Goal: Task Accomplishment & Management: Use online tool/utility

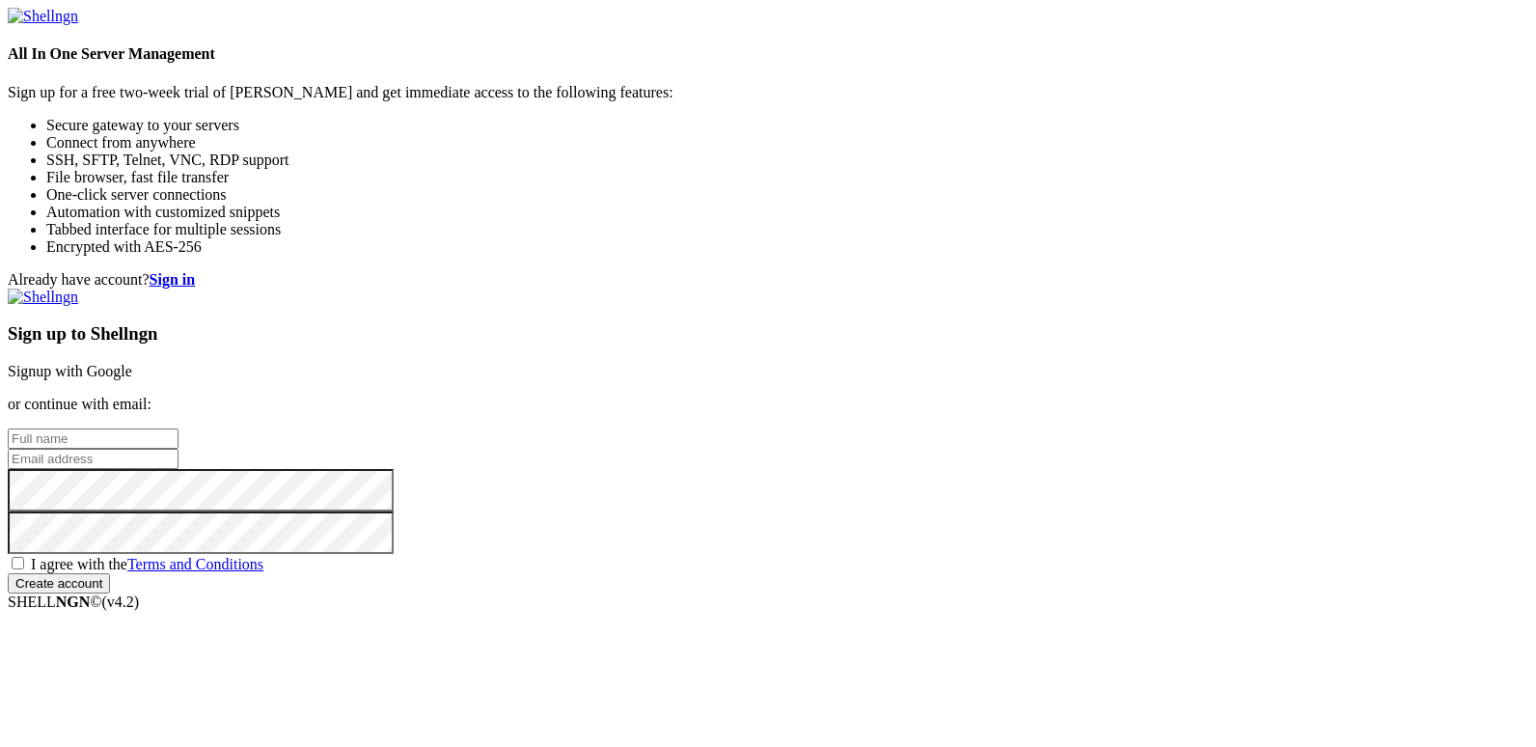
click at [132, 363] on link "Signup with Google" at bounding box center [70, 371] width 124 height 16
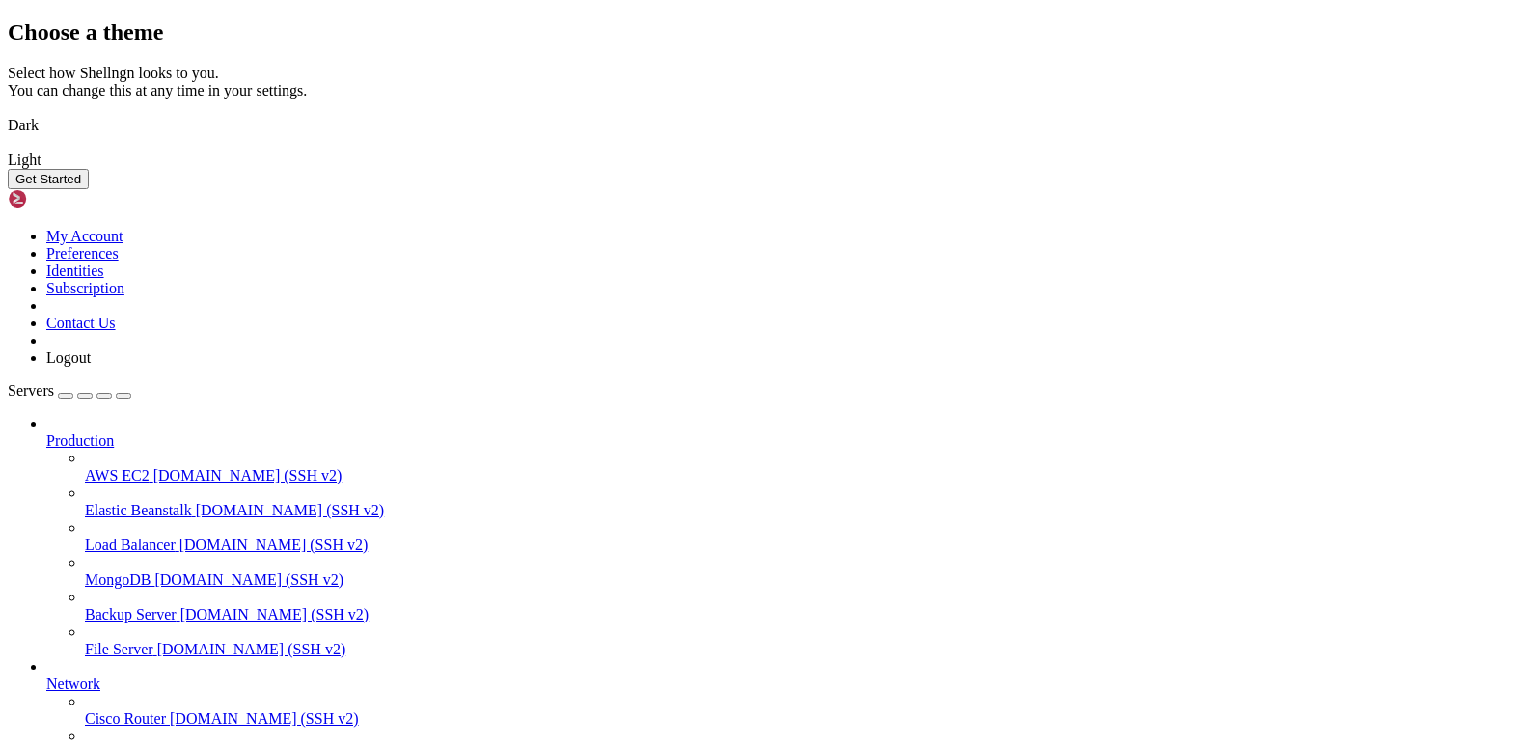
click at [89, 189] on button "Get Started" at bounding box center [48, 179] width 81 height 20
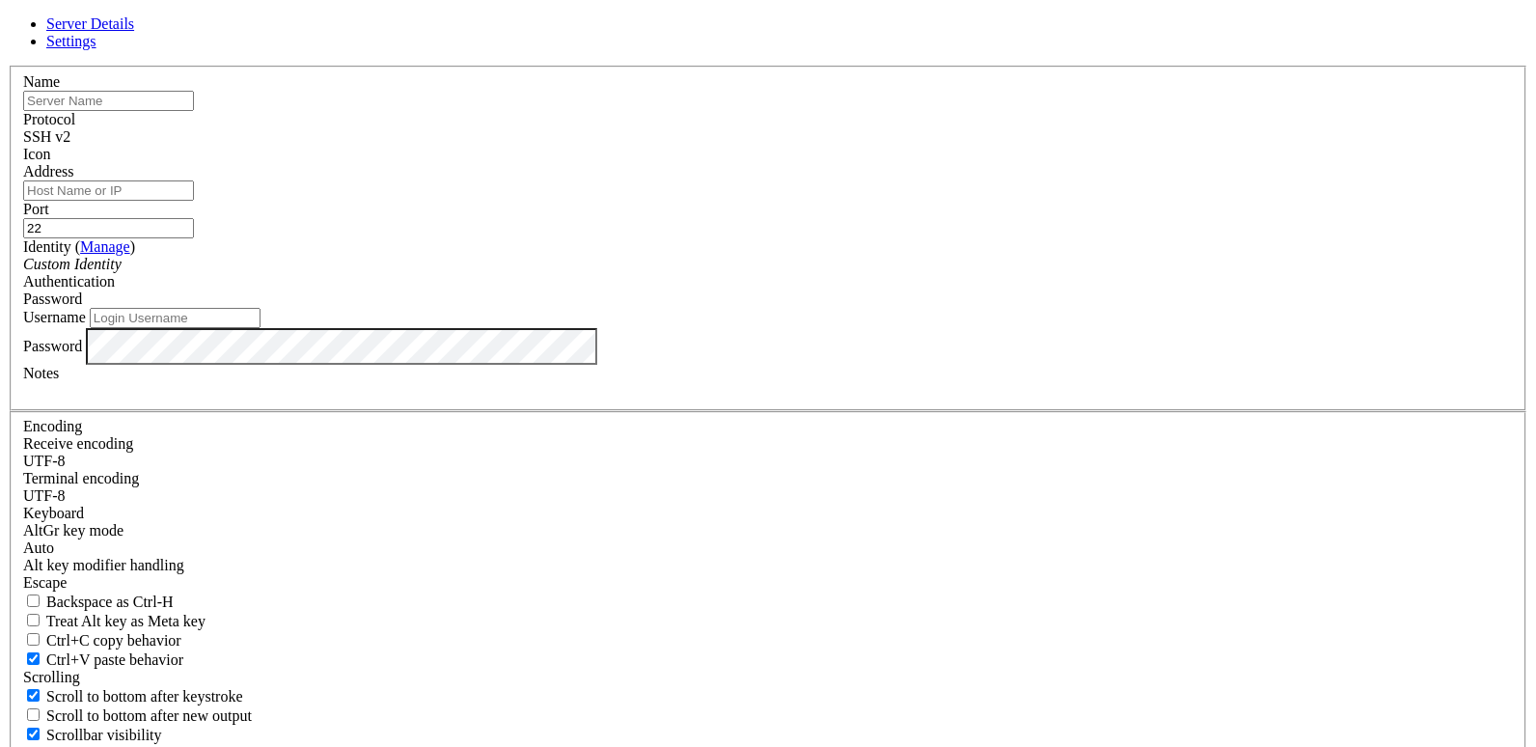
paste input "[TECHNICAL_ID]"
type input "[TECHNICAL_ID]"
click at [194, 201] on input "Address" at bounding box center [108, 190] width 171 height 20
paste input "[TECHNICAL_ID]"
type input "[TECHNICAL_ID]"
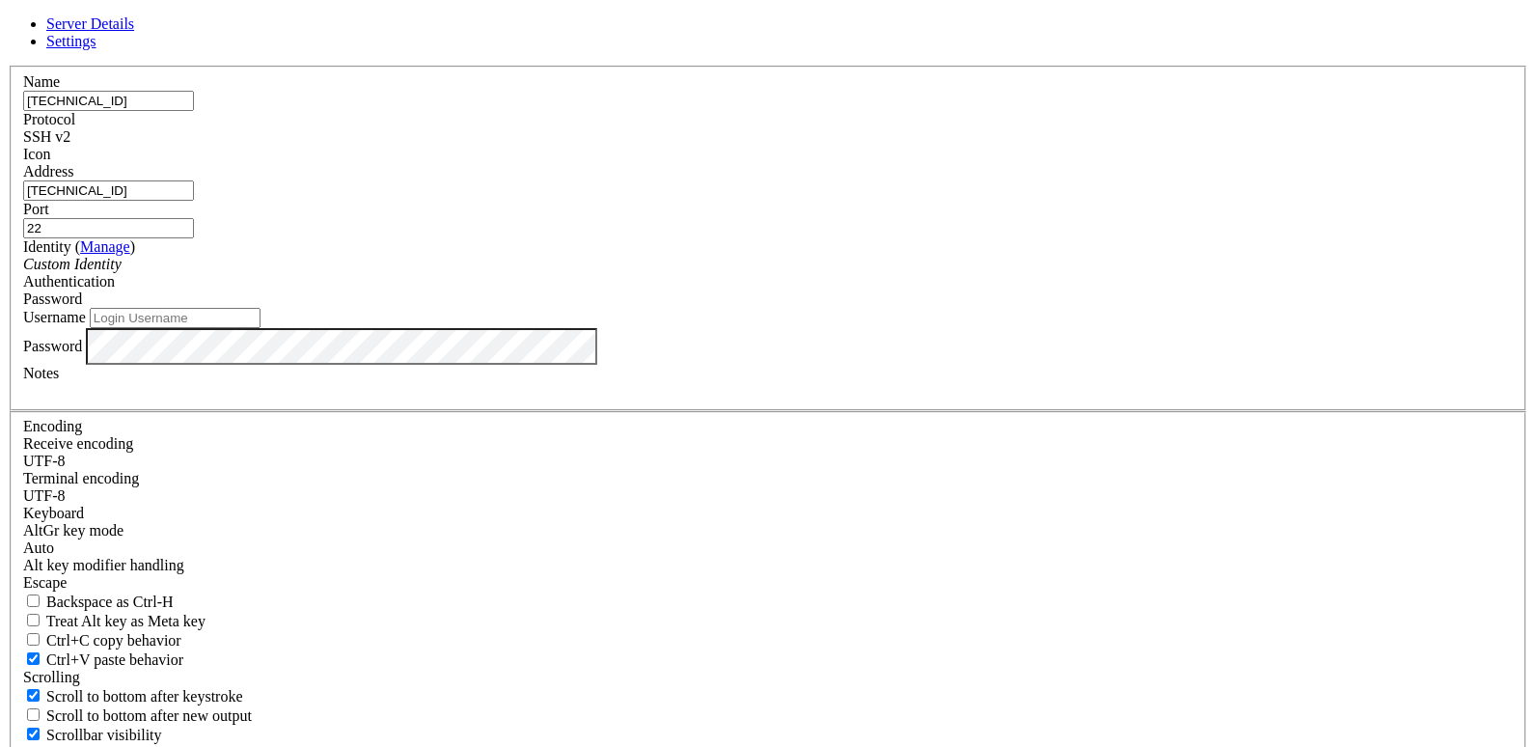
click at [649, 273] on div "Custom Identity" at bounding box center [768, 264] width 1490 height 17
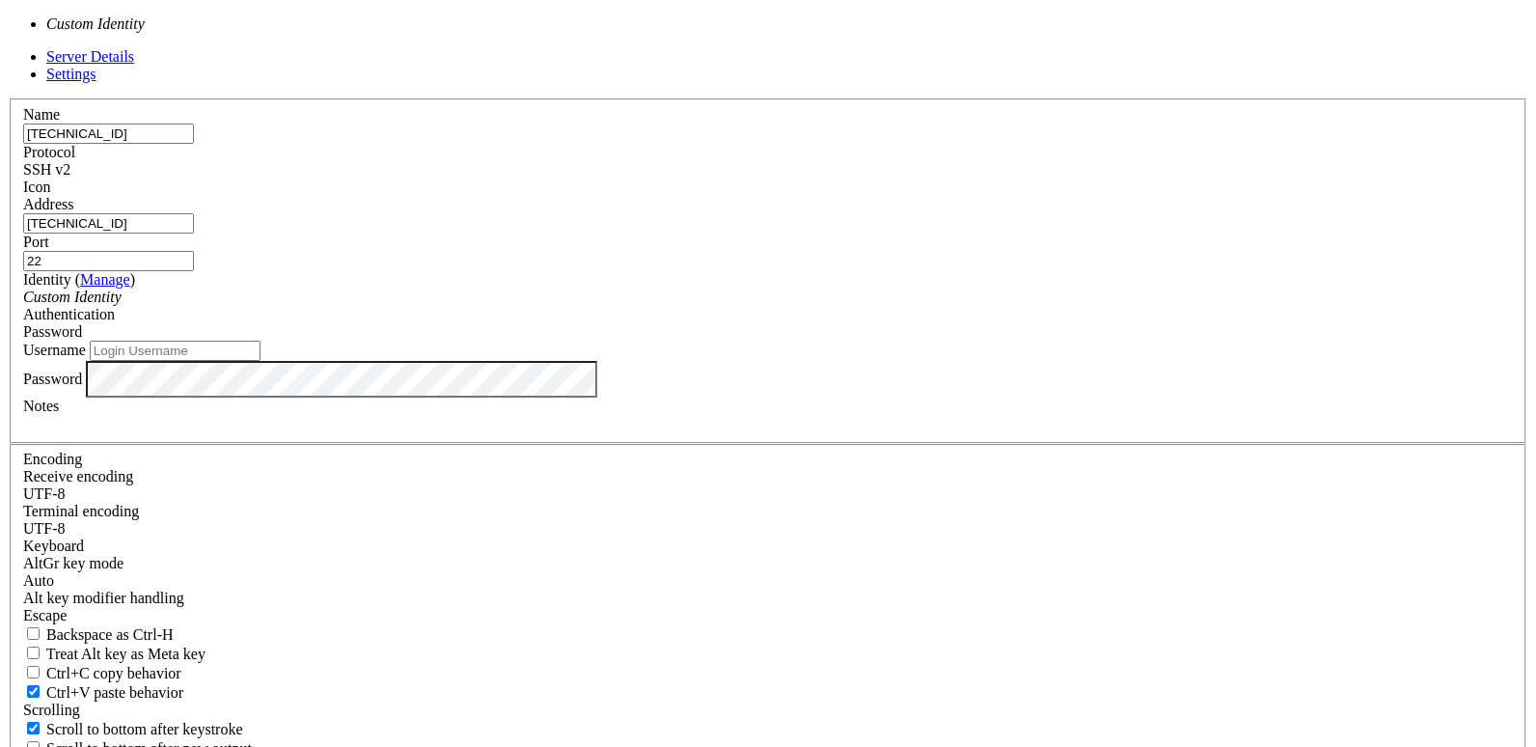
click at [649, 306] on div "Custom Identity" at bounding box center [768, 296] width 1490 height 17
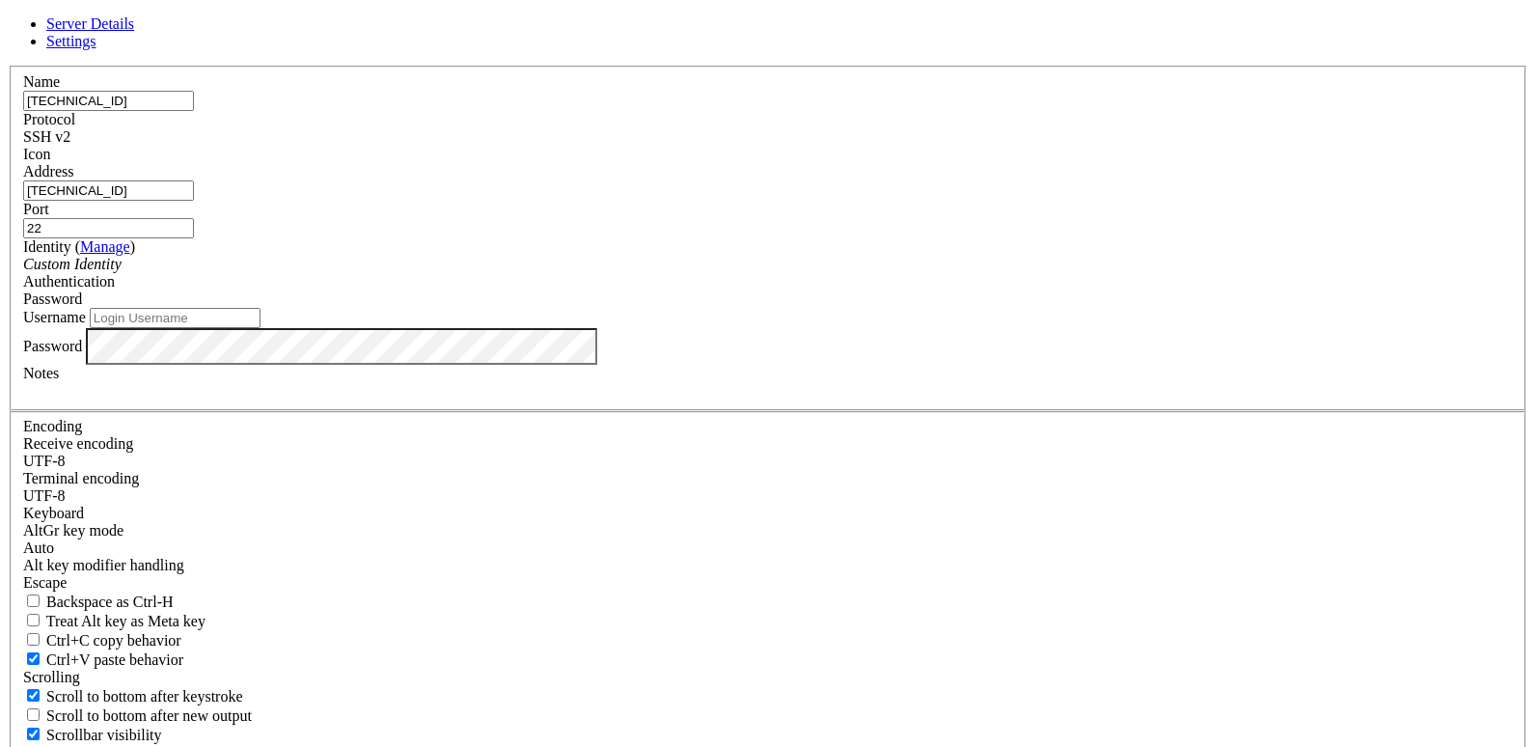
click at [261, 328] on input "Username" at bounding box center [175, 318] width 171 height 20
paste input "root"
type input "root"
click at [650, 399] on div at bounding box center [768, 390] width 1490 height 17
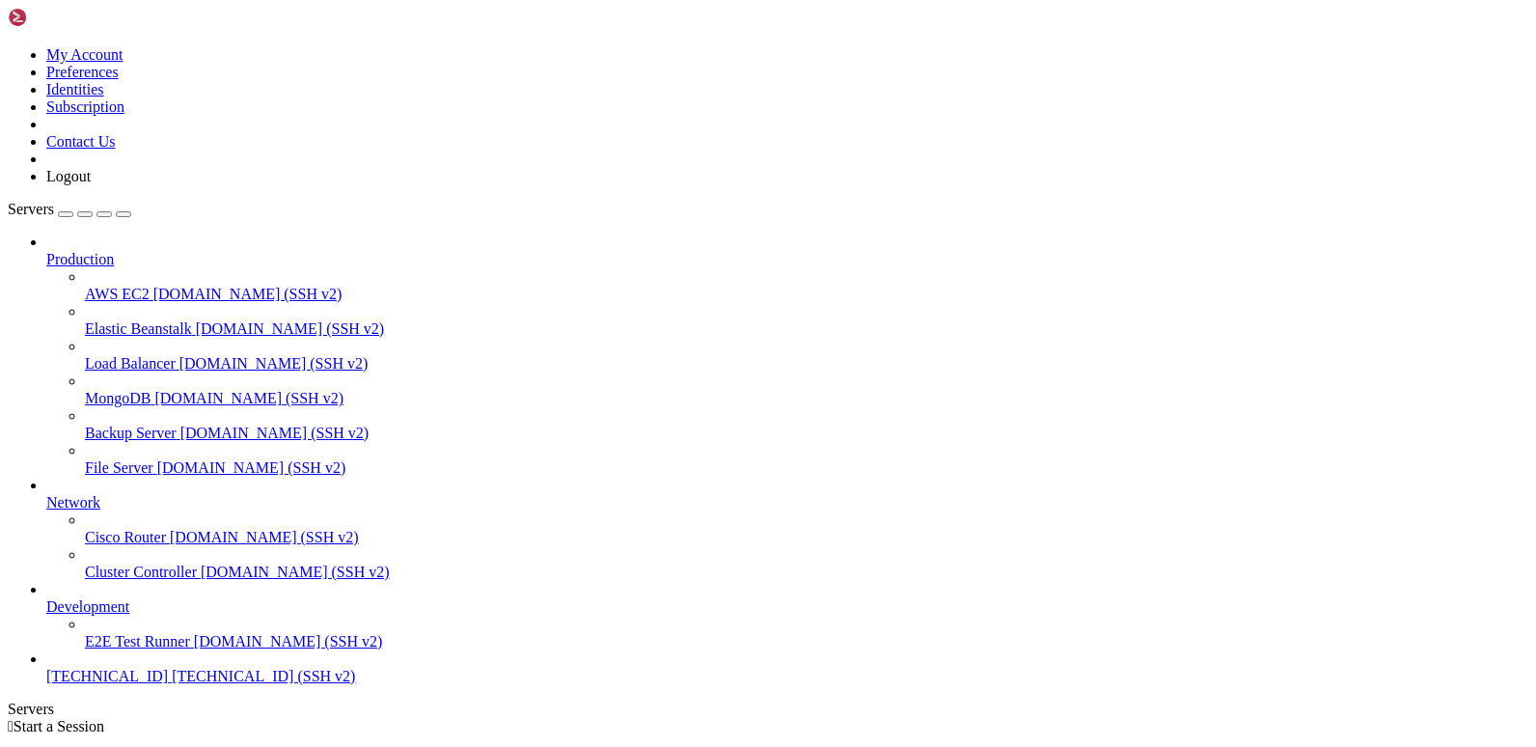
scroll to position [32, 0]
click at [151, 684] on span "[TECHNICAL_ID]" at bounding box center [107, 676] width 122 height 16
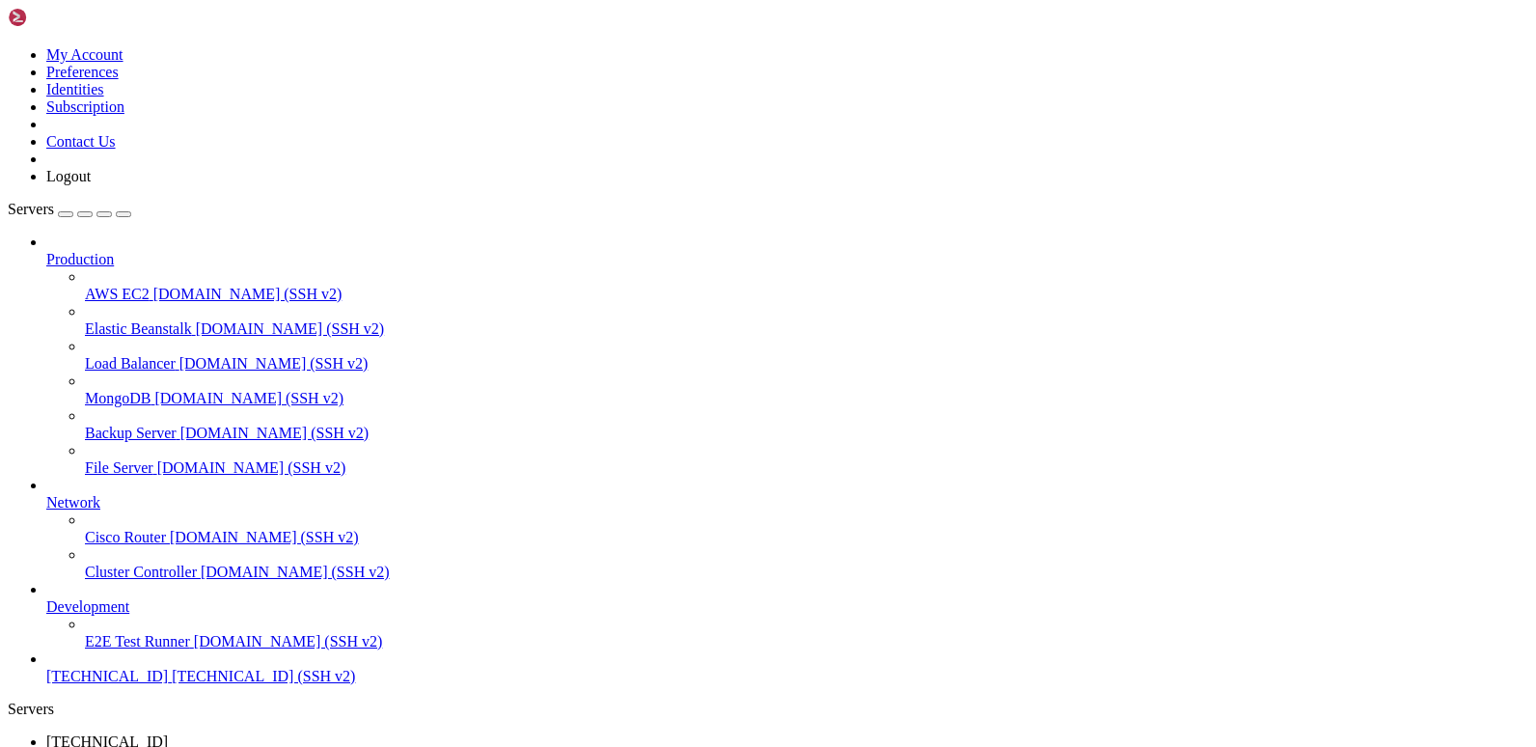
scroll to position [115, 0]
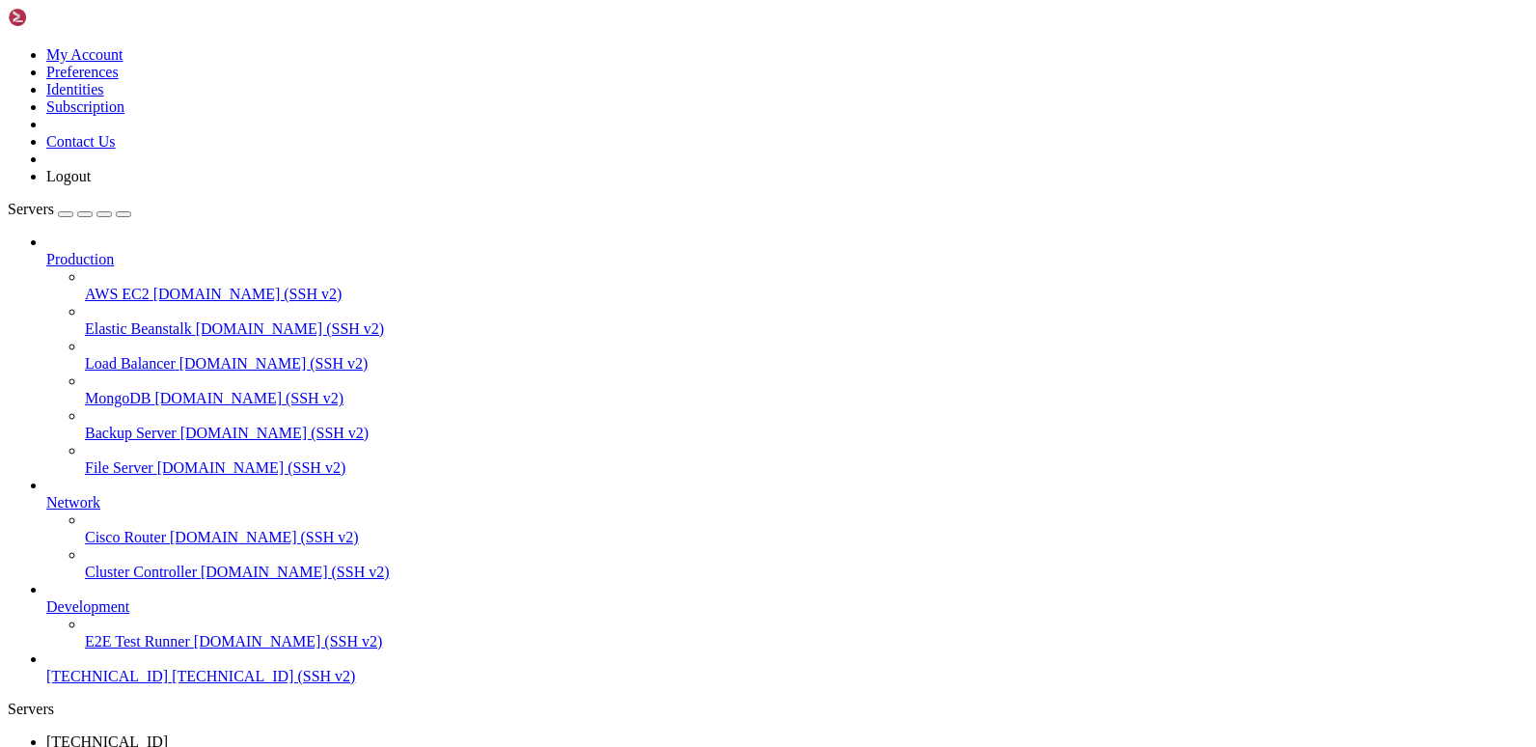
drag, startPoint x: 1121, startPoint y: 1208, endPoint x: 992, endPoint y: 1166, distance: 136.1
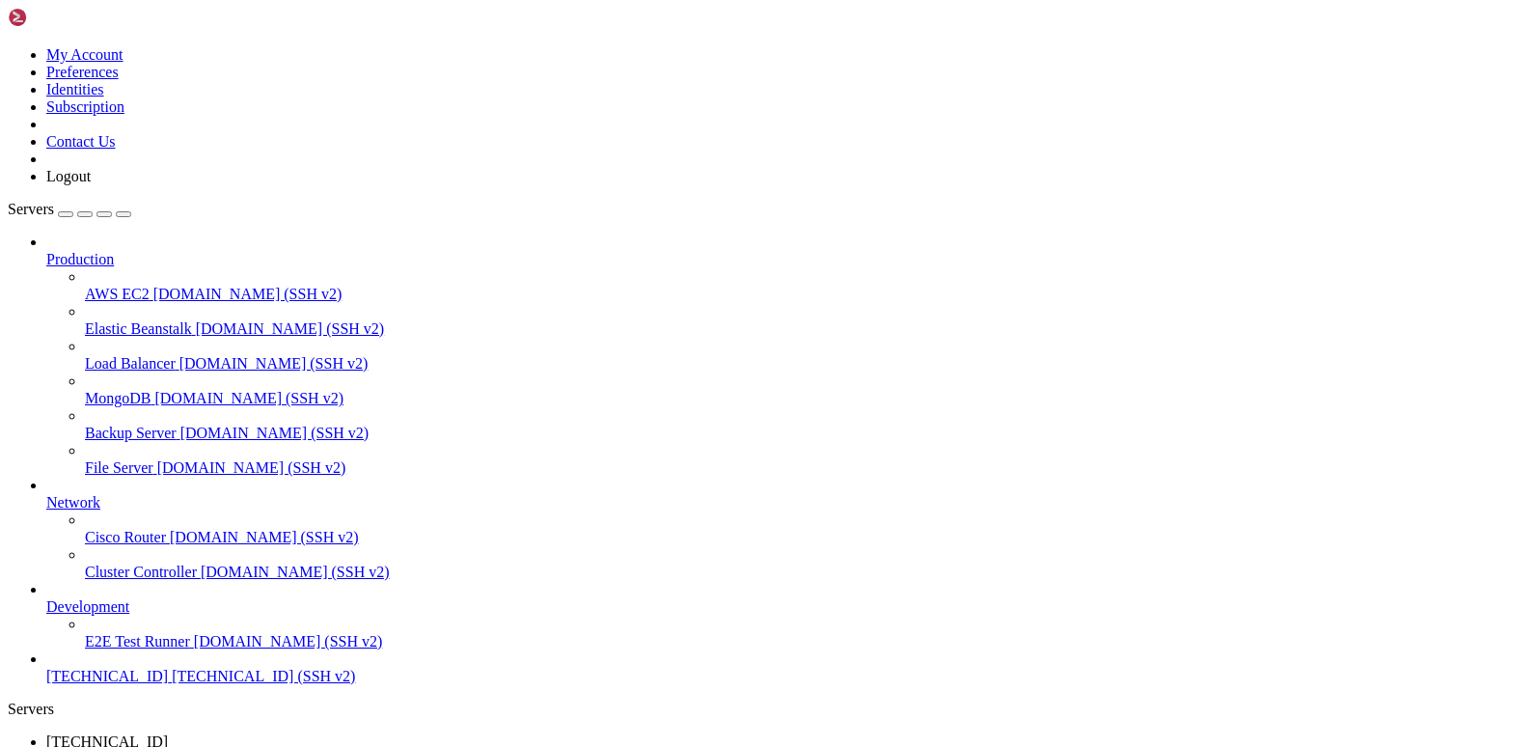
scroll to position [1739, 0]
